Goal: Task Accomplishment & Management: Manage account settings

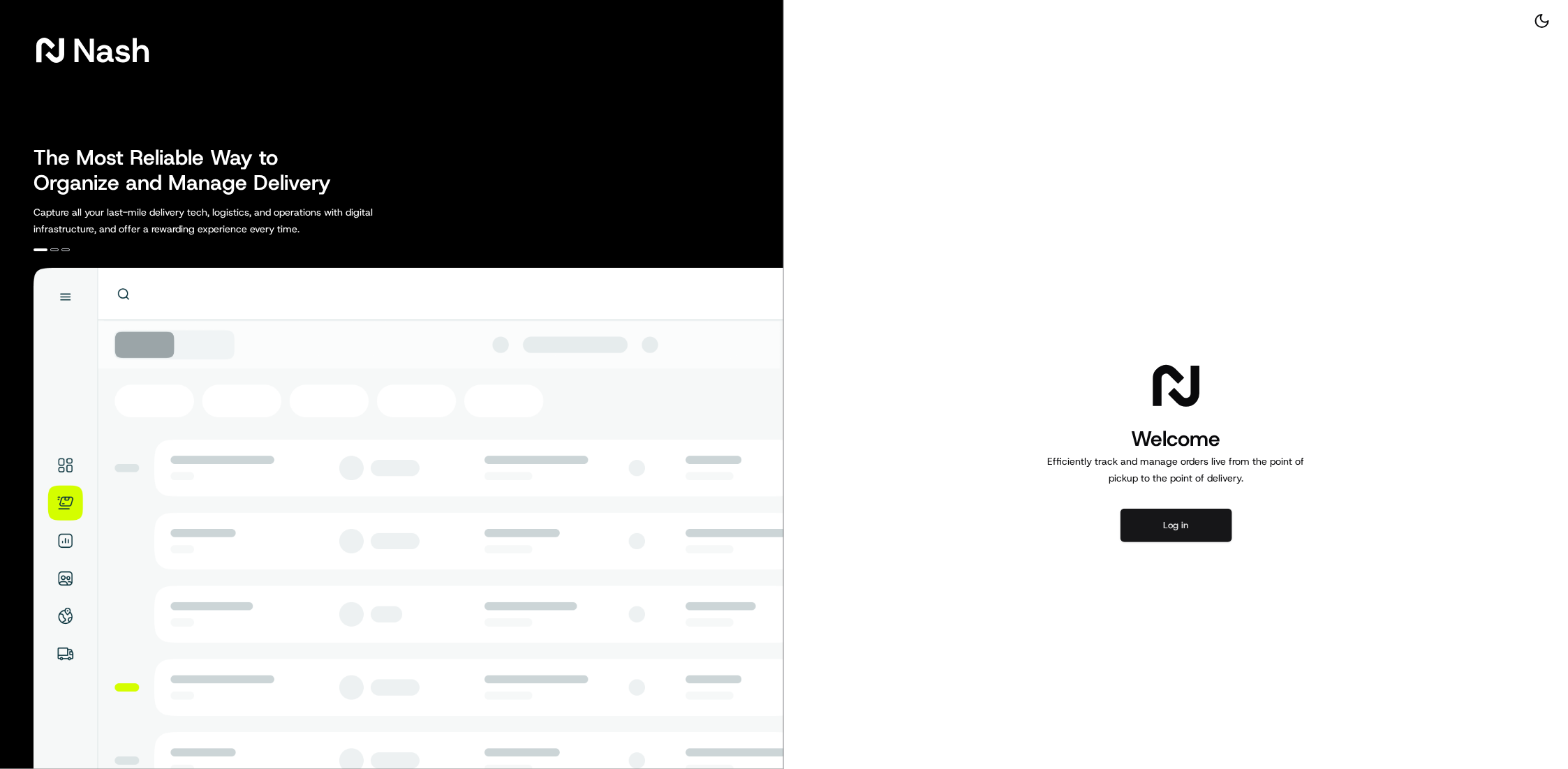
click at [1168, 520] on button "Log in" at bounding box center [1176, 526] width 111 height 33
